Goal: Task Accomplishment & Management: Manage account settings

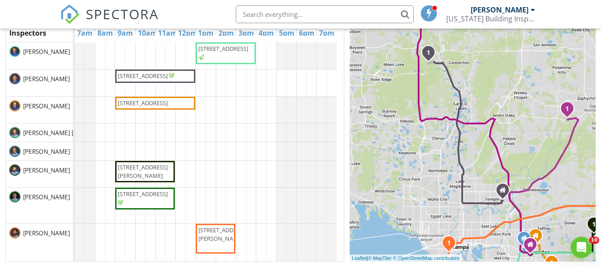
scroll to position [89, 0]
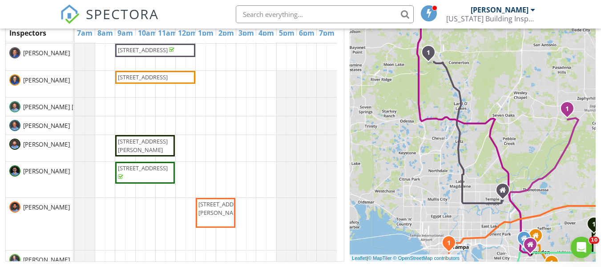
click at [147, 81] on span "3013 Ridgevale Cir, Valrico 33596" at bounding box center [143, 77] width 50 height 8
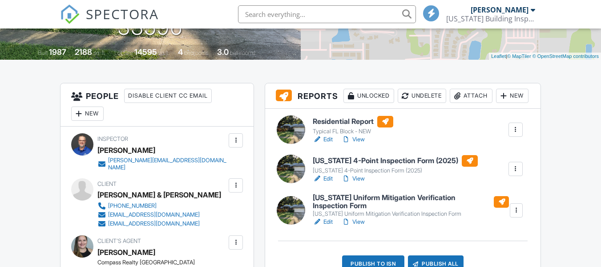
click at [330, 144] on link "Edit" at bounding box center [323, 139] width 20 height 9
